Goal: Task Accomplishment & Management: Manage account settings

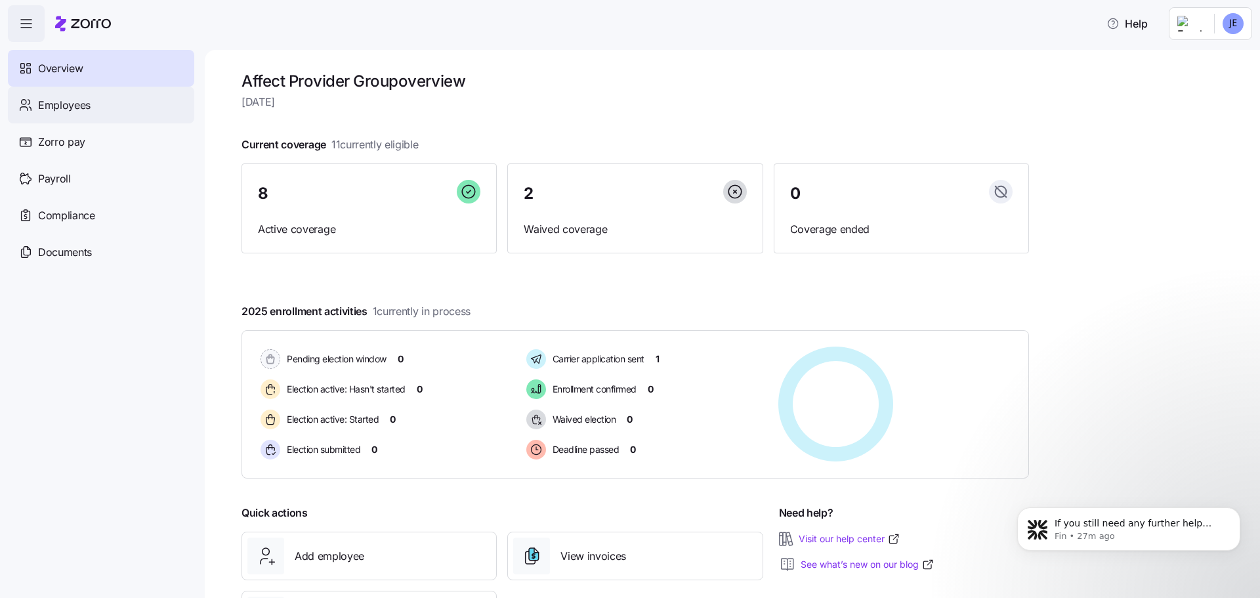
click at [47, 106] on span "Employees" at bounding box center [64, 105] width 52 height 16
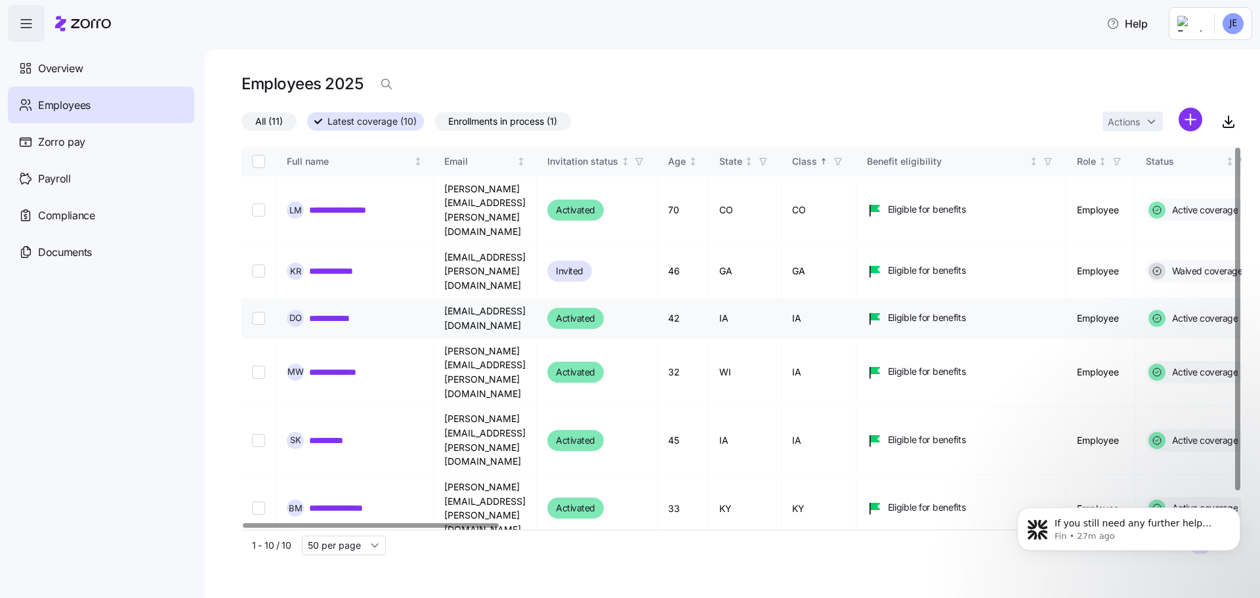
click at [324, 312] on link "**********" at bounding box center [338, 318] width 58 height 13
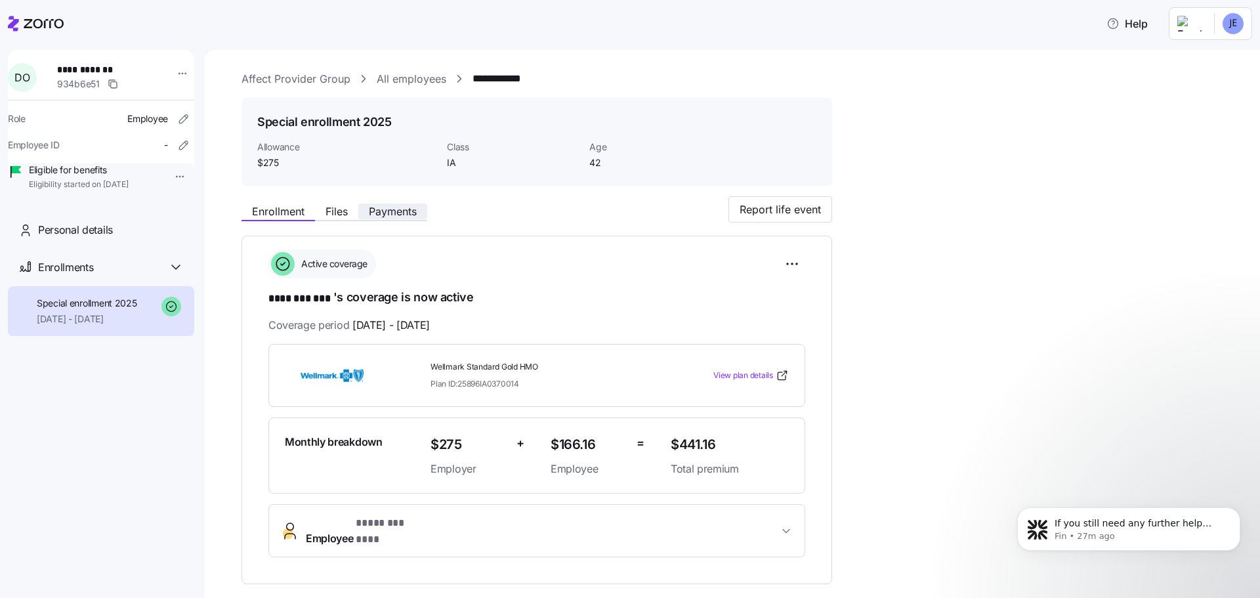
click at [403, 215] on span "Payments" at bounding box center [393, 211] width 48 height 10
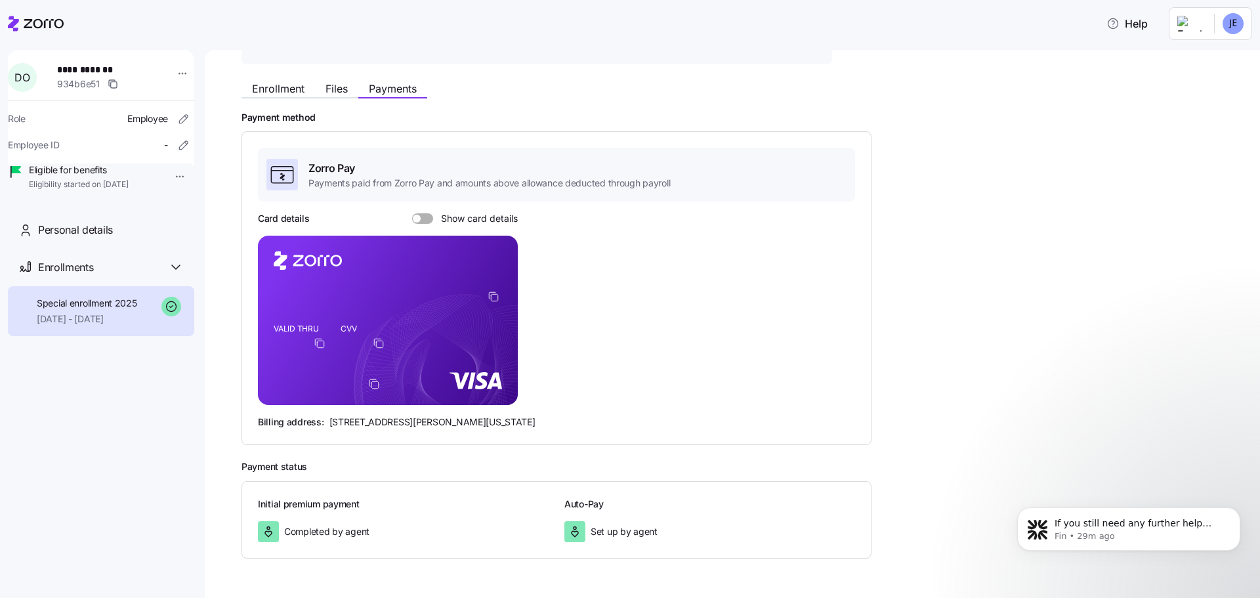
scroll to position [131, 0]
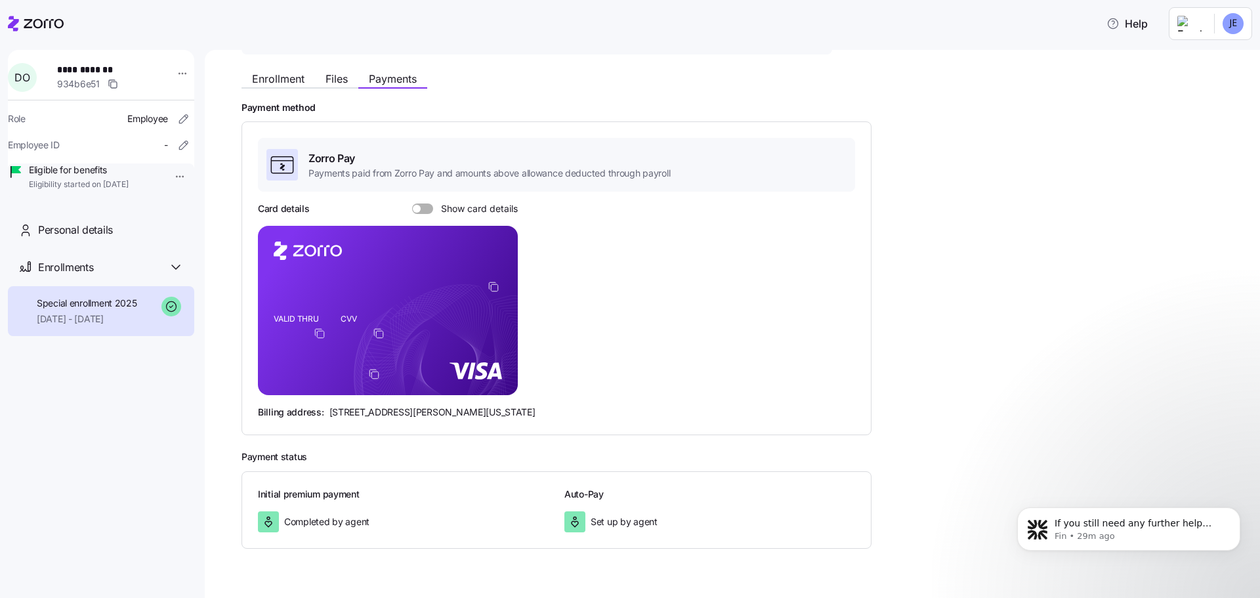
click at [321, 334] on icon "copy-to-clipboard" at bounding box center [320, 333] width 12 height 12
click at [416, 208] on span at bounding box center [417, 209] width 8 height 8
click at [412, 203] on input "Show card details" at bounding box center [412, 203] width 0 height 0
click at [428, 208] on span at bounding box center [428, 209] width 8 height 8
click at [412, 203] on input "Show card details" at bounding box center [412, 203] width 0 height 0
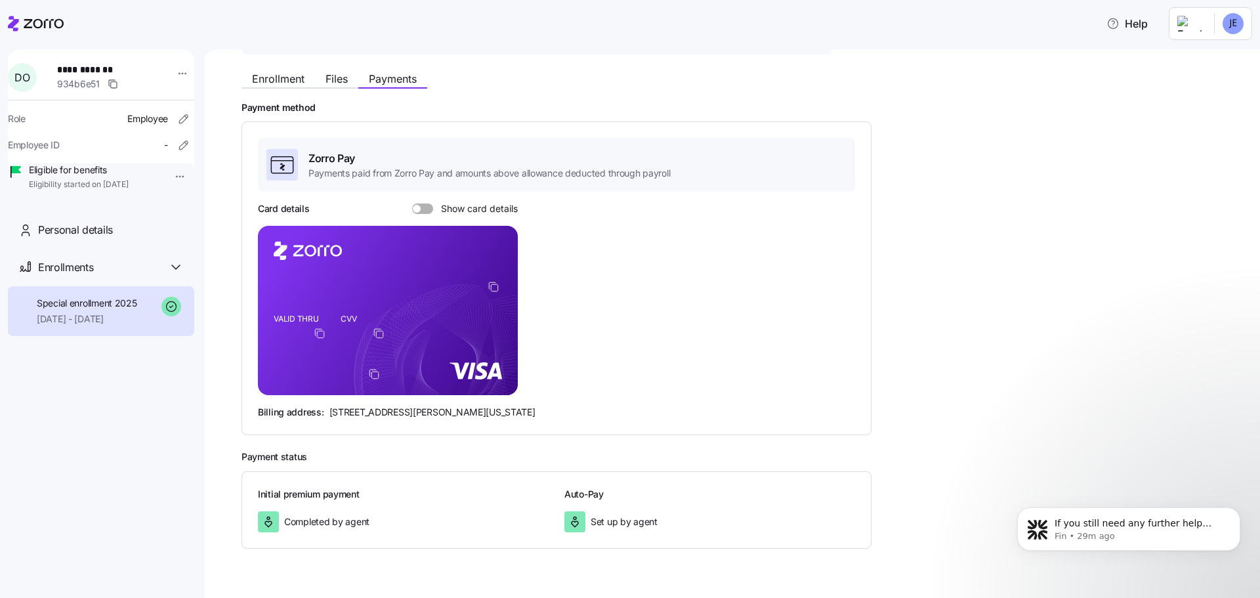
click at [428, 208] on span at bounding box center [426, 208] width 13 height 10
click at [412, 203] on input "Show card details" at bounding box center [412, 203] width 0 height 0
click at [428, 208] on span at bounding box center [428, 209] width 8 height 8
click at [412, 203] on input "Show card details" at bounding box center [412, 203] width 0 height 0
